Goal: Entertainment & Leisure: Consume media (video, audio)

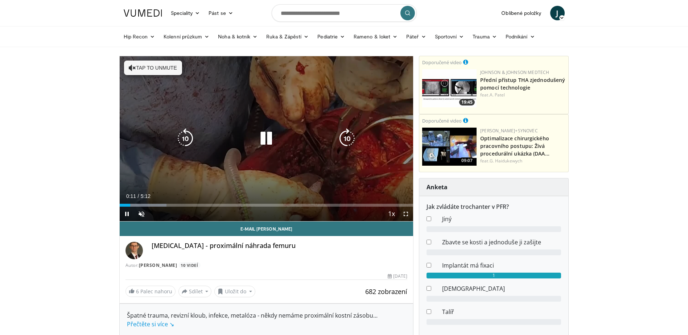
click at [129, 67] on icon "Přehrávač videa" at bounding box center [132, 67] width 7 height 7
